Goal: Book appointment/travel/reservation

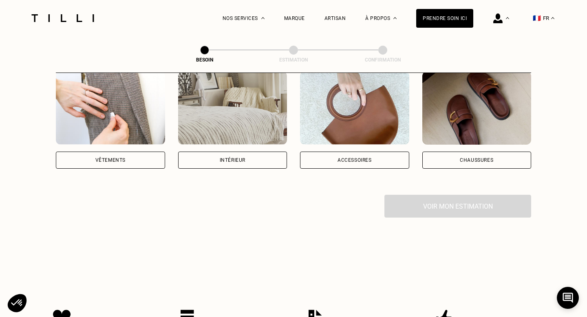
scroll to position [163, 0]
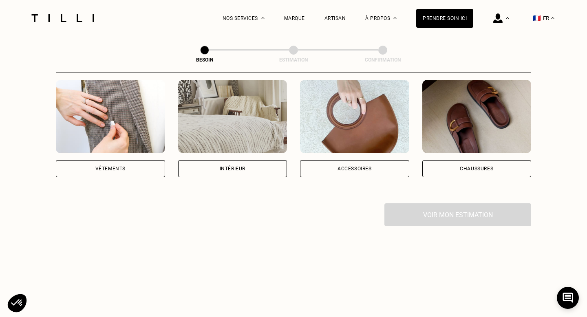
click at [117, 166] on div "Vêtements" at bounding box center [110, 168] width 30 height 5
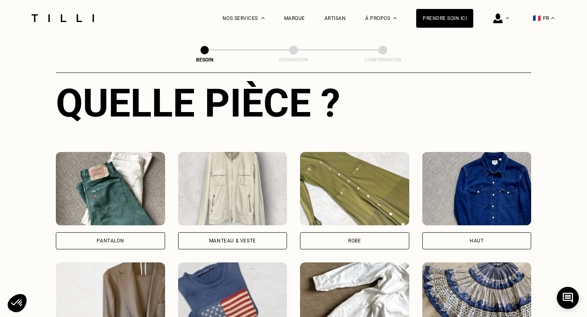
scroll to position [418, 0]
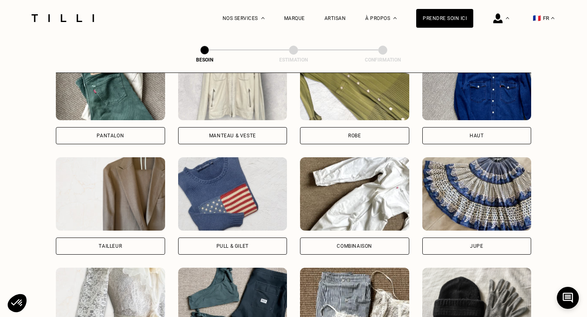
click at [340, 132] on div "Robe" at bounding box center [354, 135] width 109 height 17
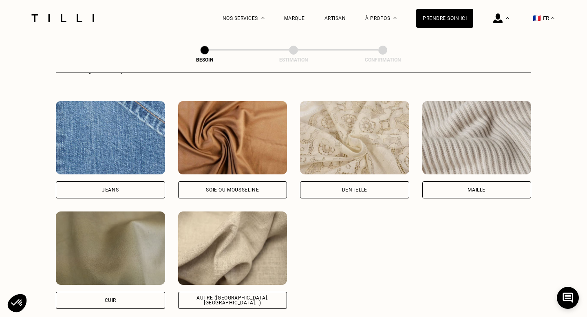
scroll to position [886, 0]
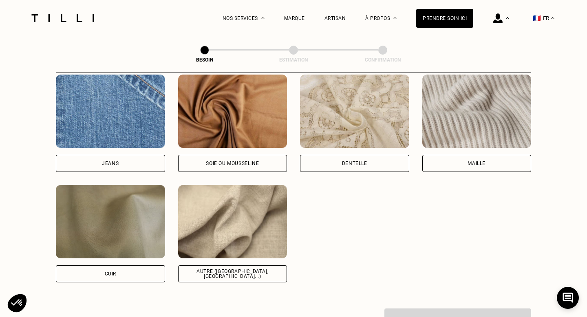
click at [232, 269] on div "Autre ([GEOGRAPHIC_DATA], [GEOGRAPHIC_DATA]...)" at bounding box center [232, 274] width 95 height 10
select select "FR"
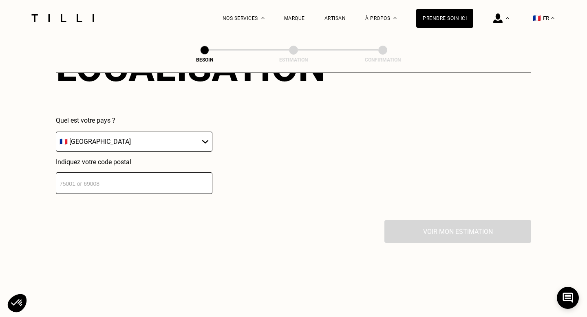
scroll to position [1178, 0]
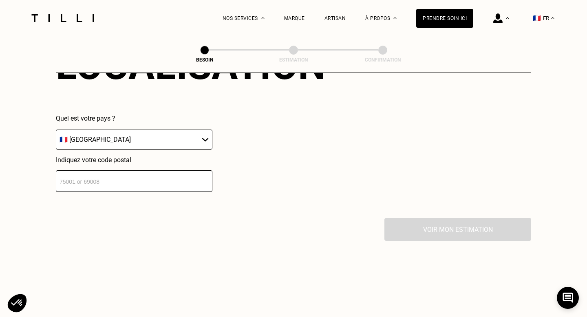
click at [152, 178] on input "number" at bounding box center [134, 182] width 157 height 22
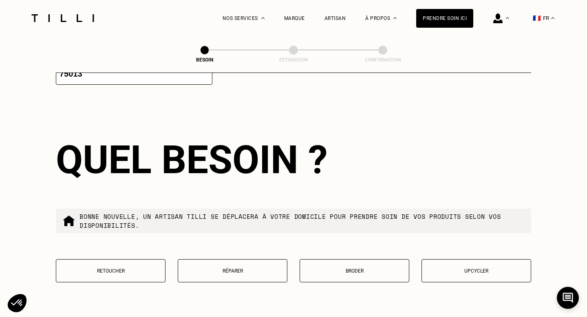
scroll to position [1296, 0]
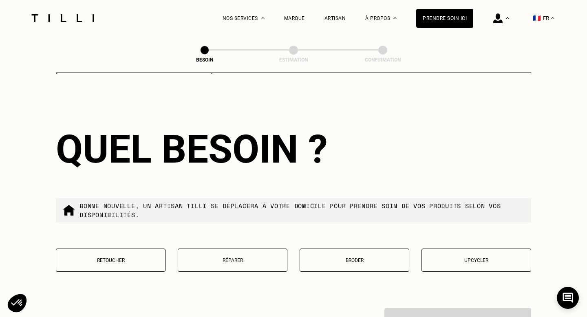
type input "75013"
click at [118, 258] on p "Retoucher" at bounding box center [110, 261] width 101 height 6
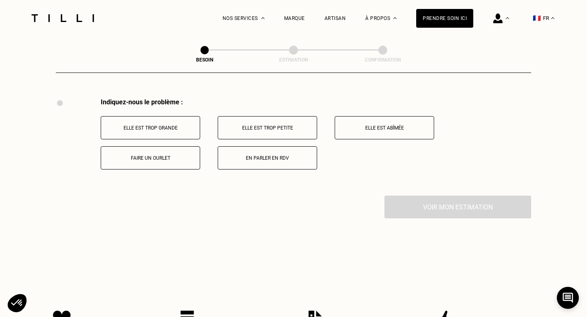
scroll to position [1506, 0]
click at [178, 116] on button "Elle est trop grande" at bounding box center [151, 127] width 100 height 23
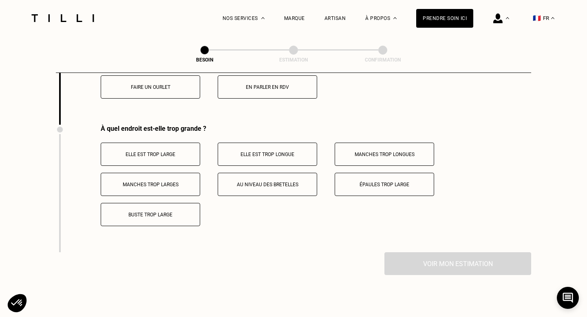
scroll to position [1602, 0]
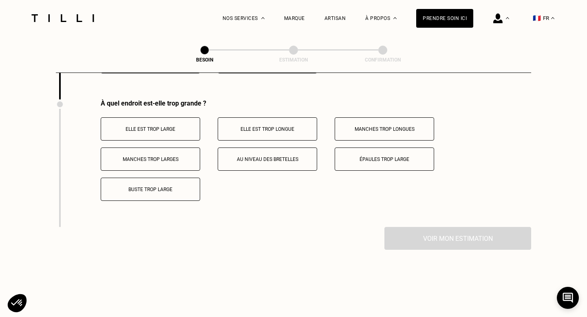
click at [157, 187] on p "Buste trop large" at bounding box center [150, 190] width 91 height 6
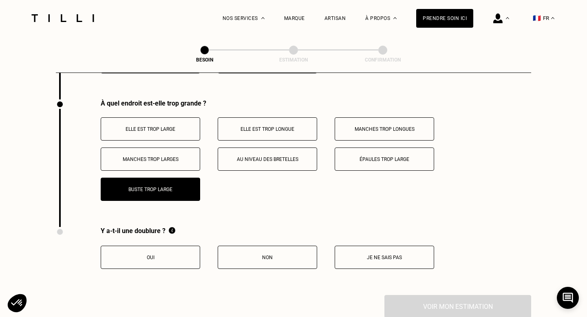
click at [170, 253] on button "Oui" at bounding box center [151, 257] width 100 height 23
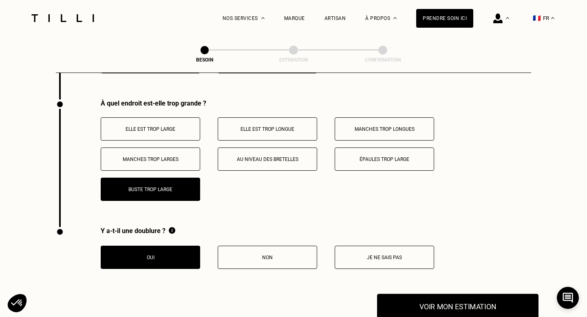
click at [408, 296] on button "Voir mon estimation" at bounding box center [458, 306] width 162 height 25
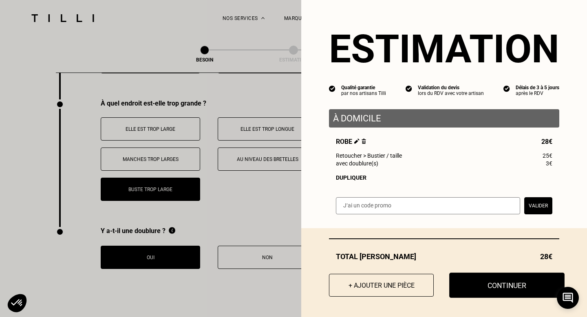
click at [488, 280] on button "Continuer" at bounding box center [507, 285] width 115 height 25
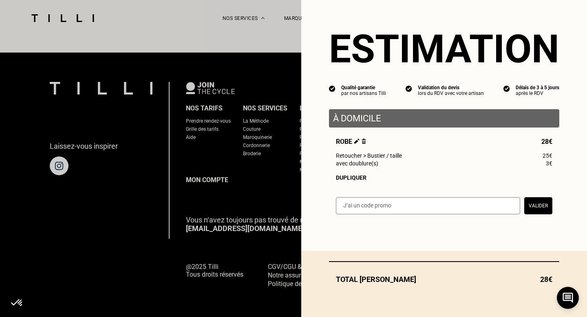
scroll to position [507, 0]
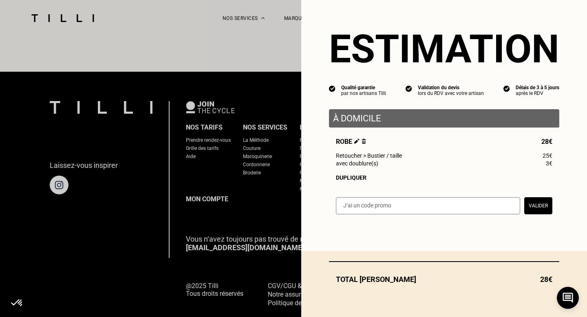
select select "FR"
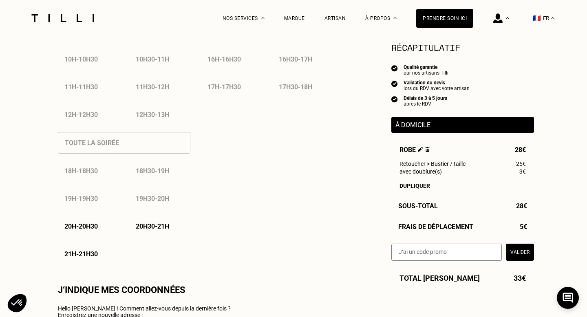
type input "07 86 11 80 17"
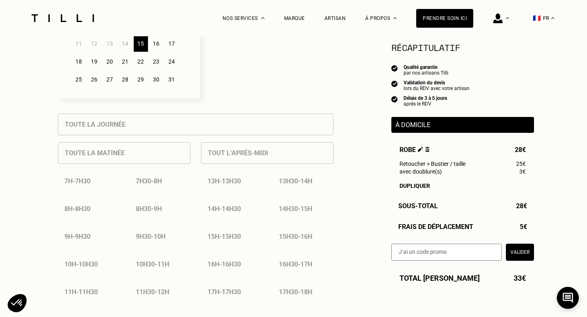
scroll to position [294, 0]
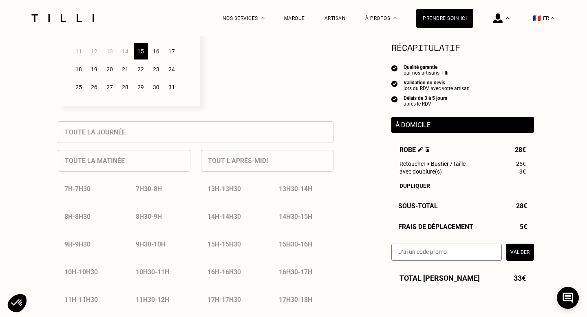
click at [156, 56] on div "16" at bounding box center [156, 51] width 14 height 16
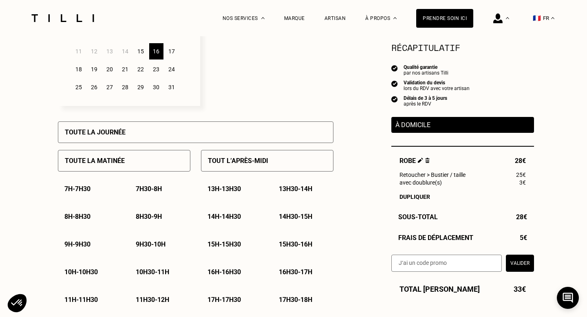
click at [80, 69] on div "18" at bounding box center [79, 69] width 14 height 16
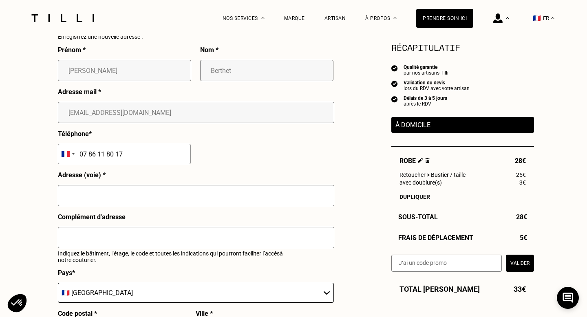
scroll to position [857, 0]
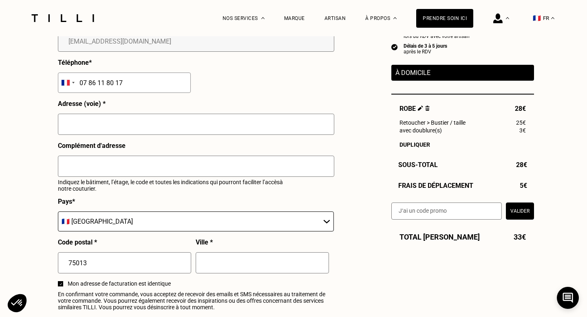
click at [182, 122] on input "text" at bounding box center [196, 124] width 277 height 21
type input "[STREET_ADDRESS]"
click at [128, 168] on input "text" at bounding box center [196, 166] width 277 height 21
